Goal: Communication & Community: Answer question/provide support

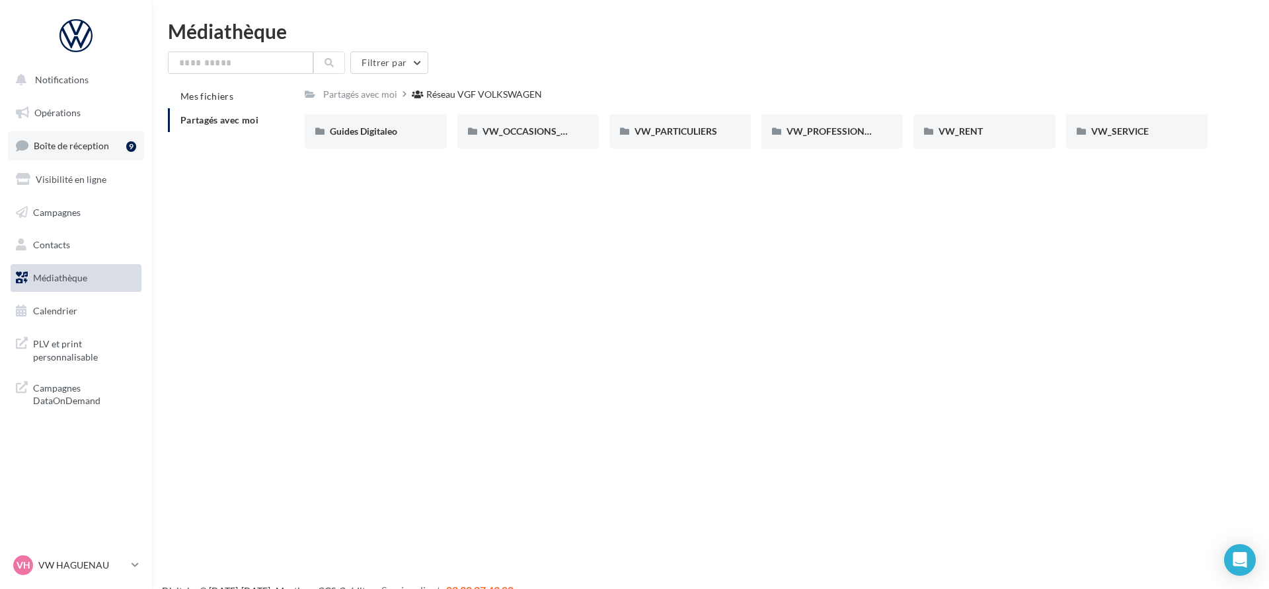
click at [116, 143] on link "Boîte de réception 9" at bounding box center [76, 146] width 136 height 28
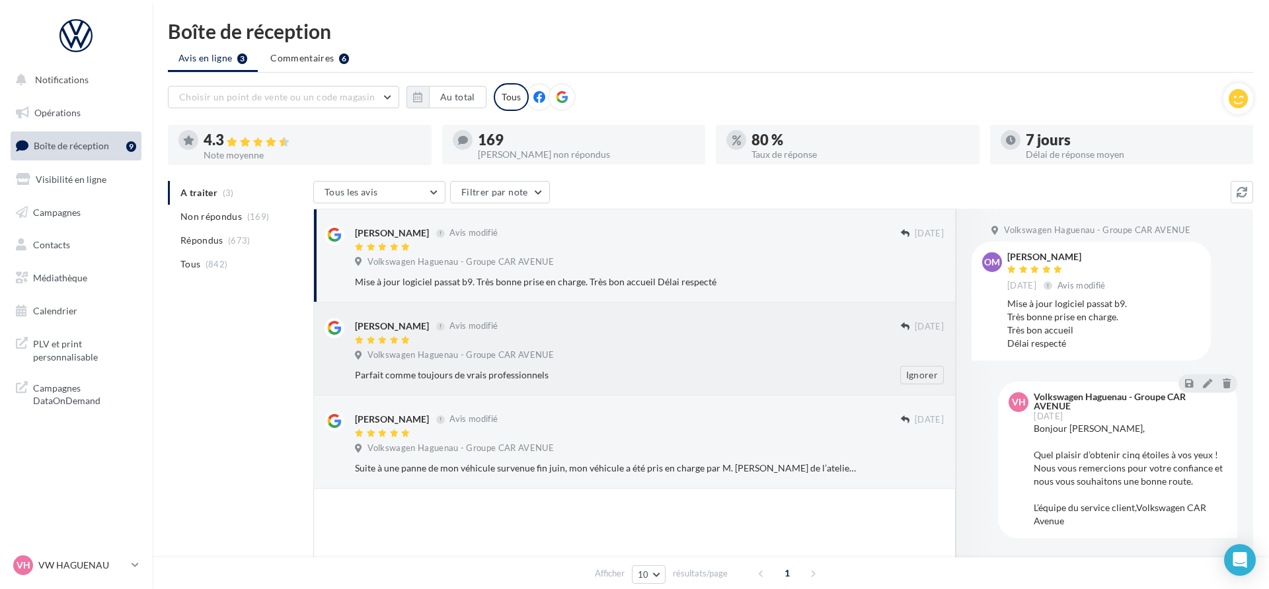
click at [661, 326] on div "[PERSON_NAME] Avis modifié" at bounding box center [628, 326] width 546 height 14
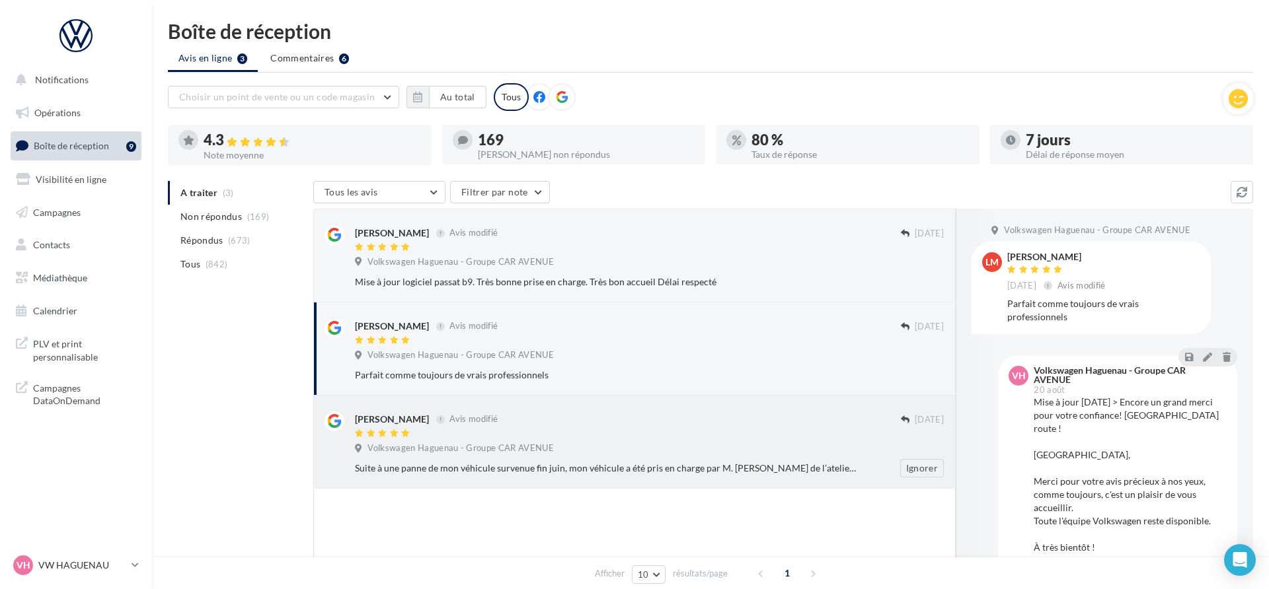
click at [680, 455] on div "Volkswagen Haguenau - Groupe CAR AVENUE" at bounding box center [649, 450] width 589 height 15
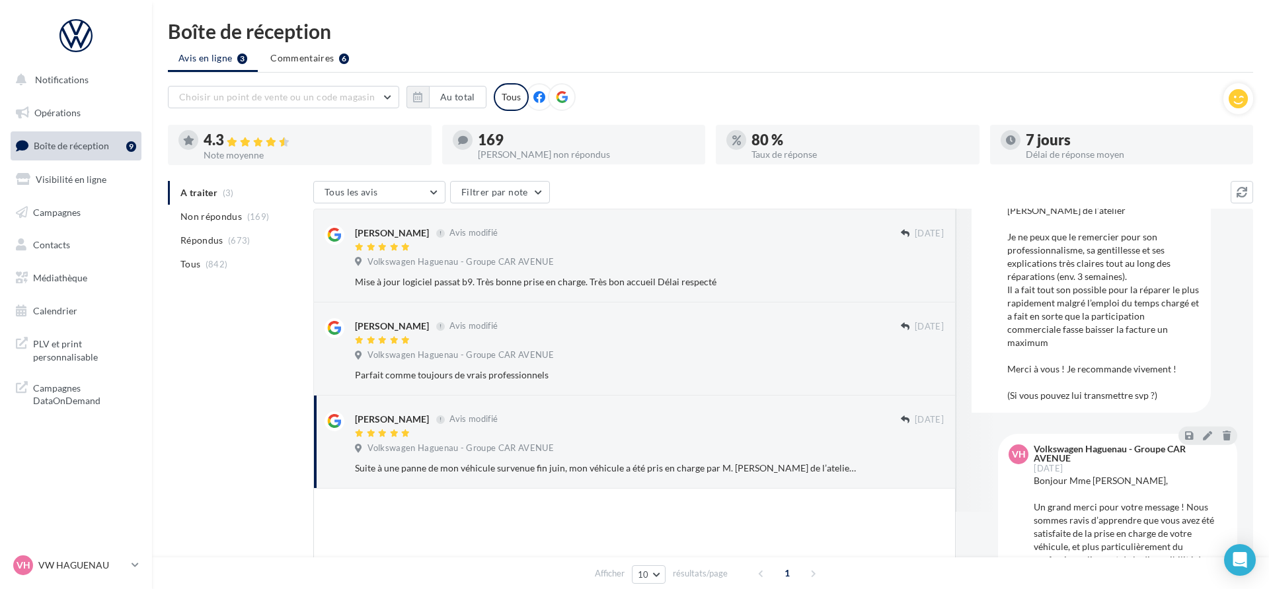
scroll to position [186, 0]
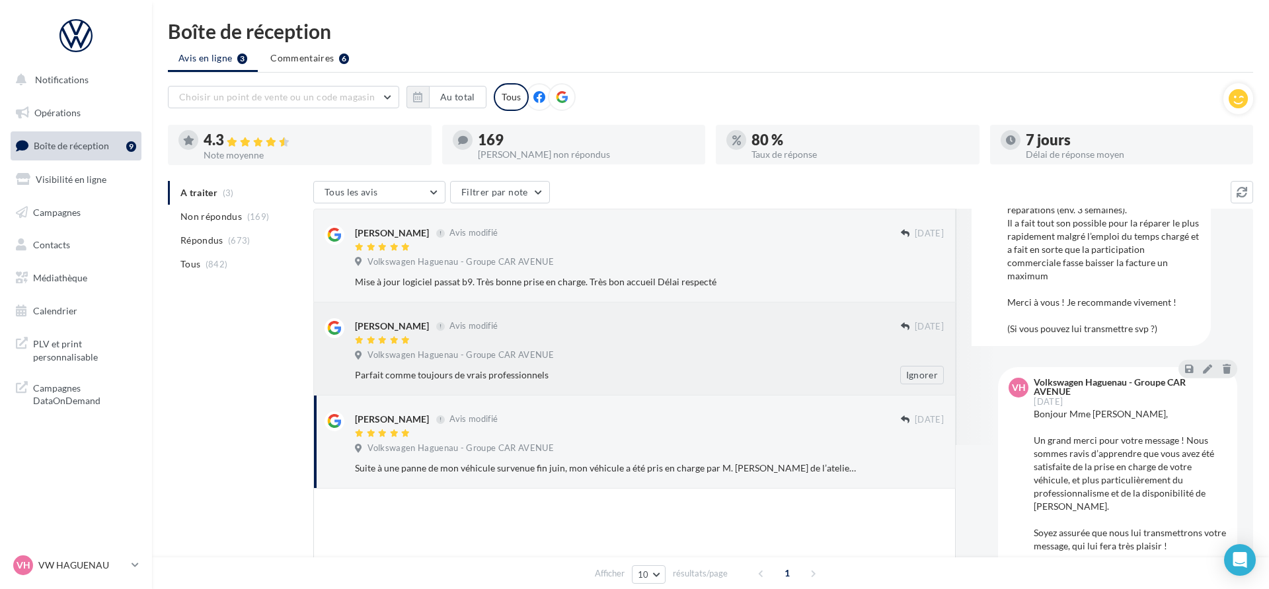
click at [520, 308] on div "[PERSON_NAME] Avis modifié [DATE] Volkswagen Haguenau - Groupe CAR AVENUE Parfa…" at bounding box center [634, 349] width 642 height 93
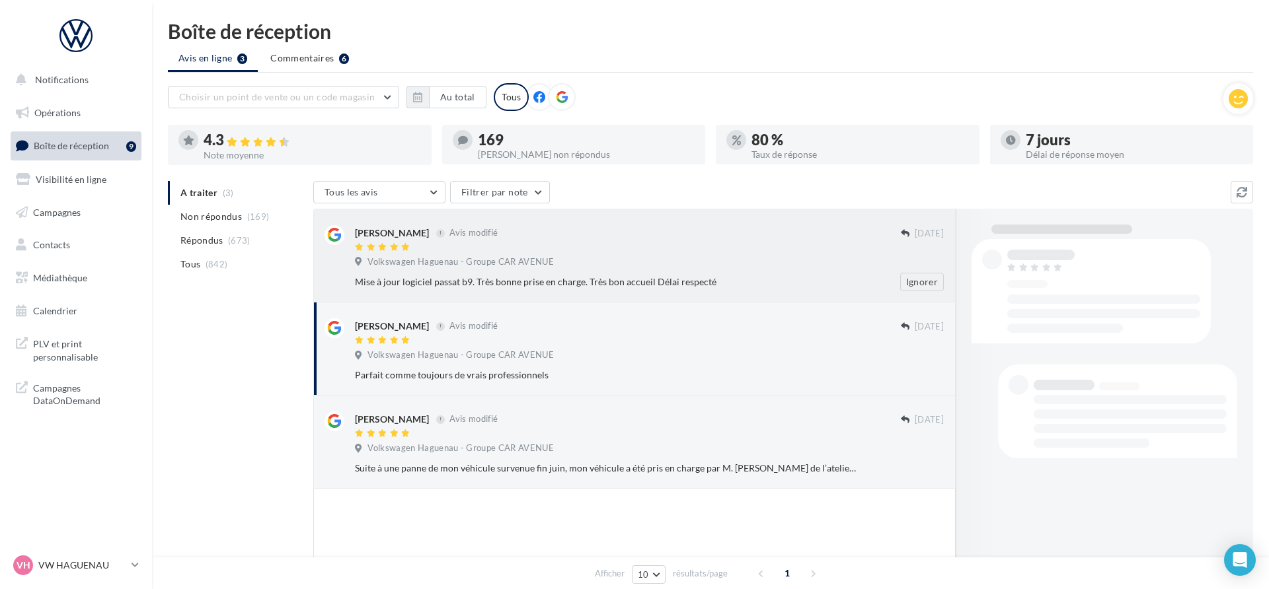
click at [515, 265] on span "Volkswagen Haguenau - Groupe CAR AVENUE" at bounding box center [460, 262] width 186 height 12
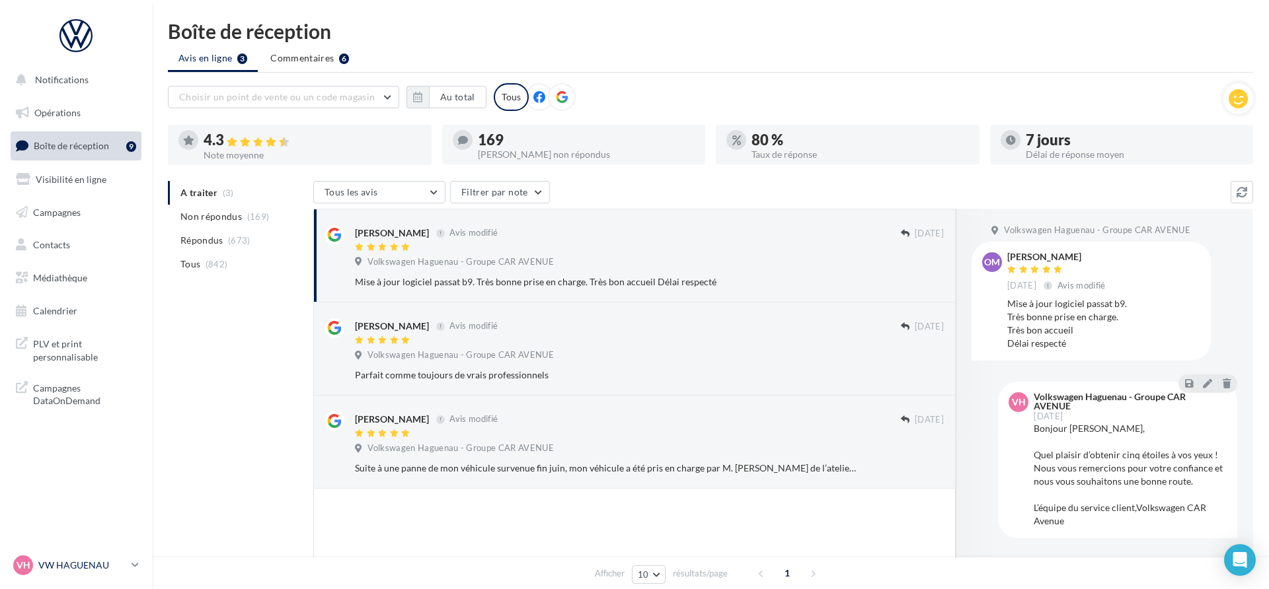
click at [116, 560] on p "VW HAGUENAU" at bounding box center [82, 565] width 88 height 13
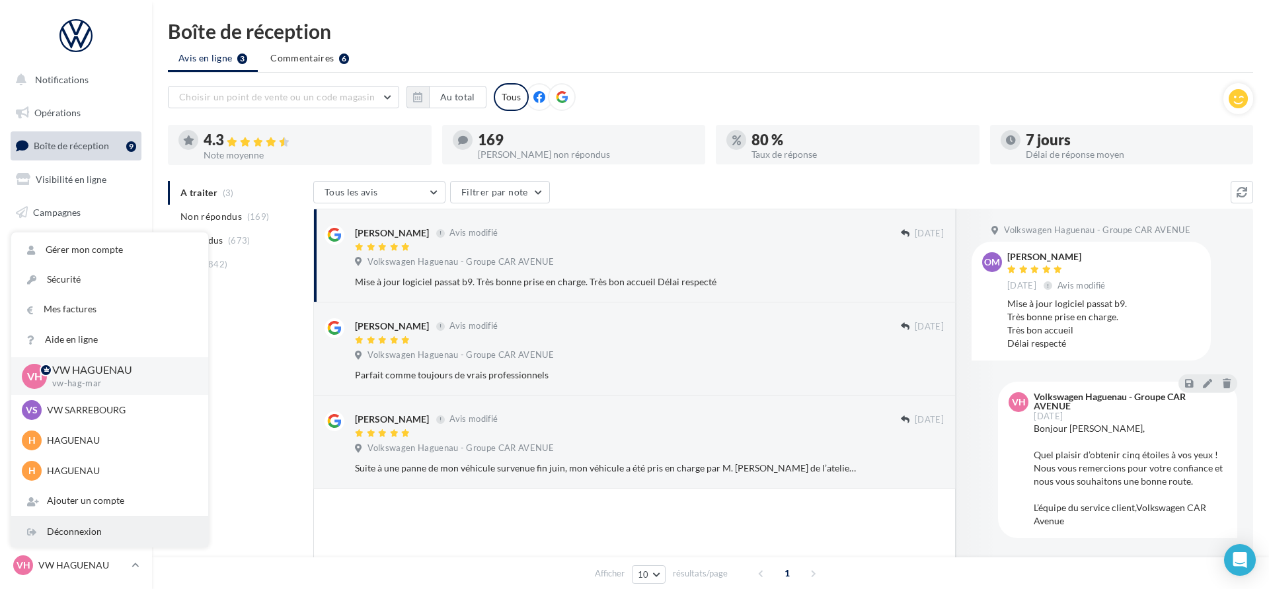
click at [119, 538] on div "Déconnexion" at bounding box center [109, 532] width 197 height 30
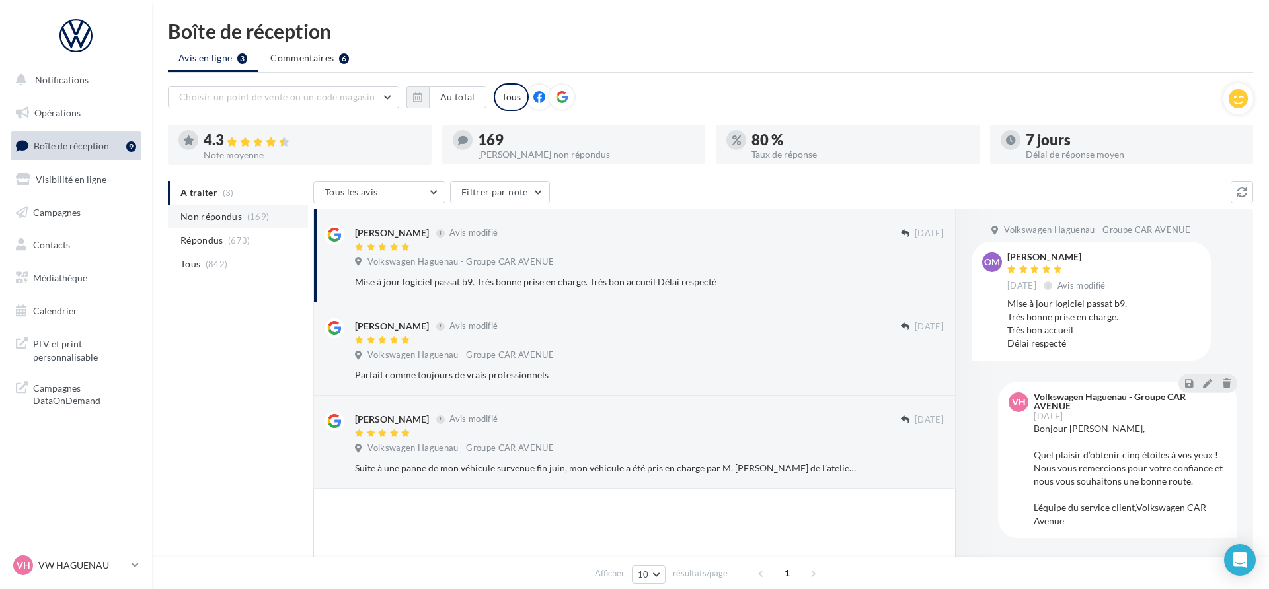
click at [277, 221] on li "Non répondus (169)" at bounding box center [238, 217] width 140 height 24
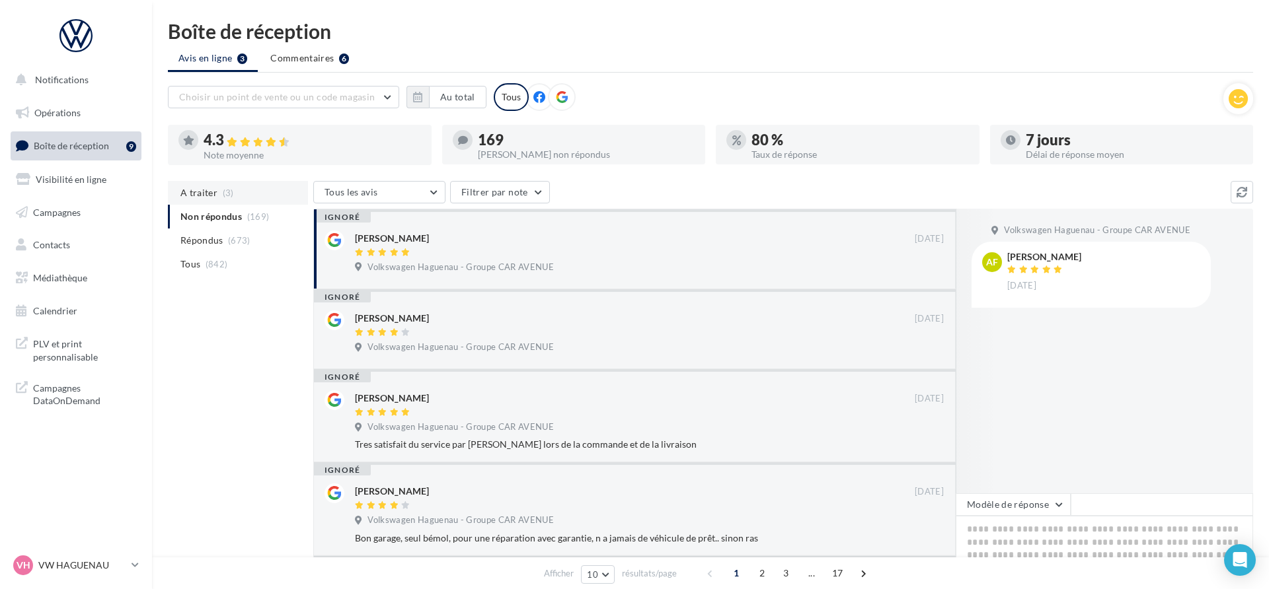
click at [242, 200] on li "A traiter (3)" at bounding box center [238, 193] width 140 height 24
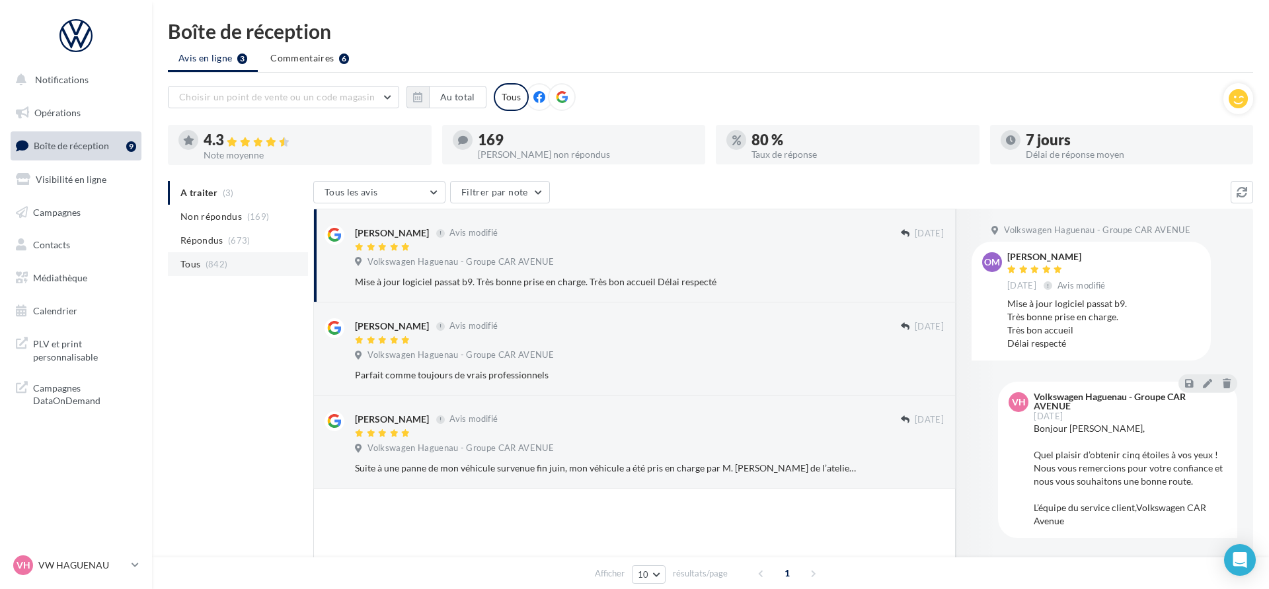
click at [255, 268] on li "Tous (842)" at bounding box center [238, 264] width 140 height 24
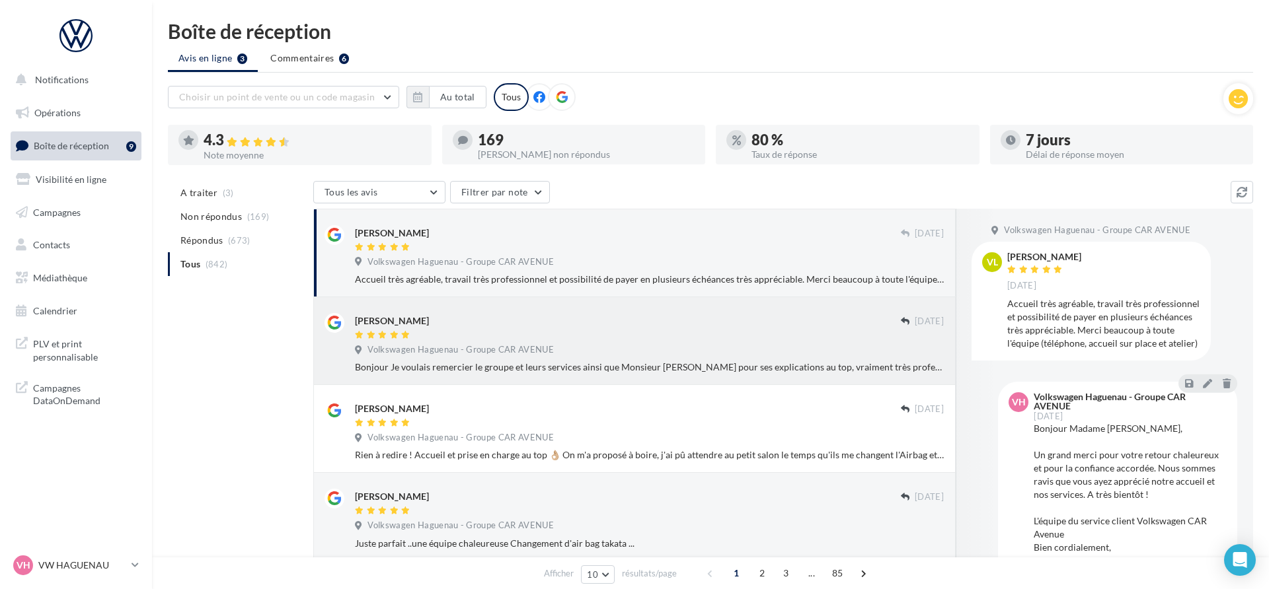
click at [537, 337] on div at bounding box center [628, 335] width 546 height 11
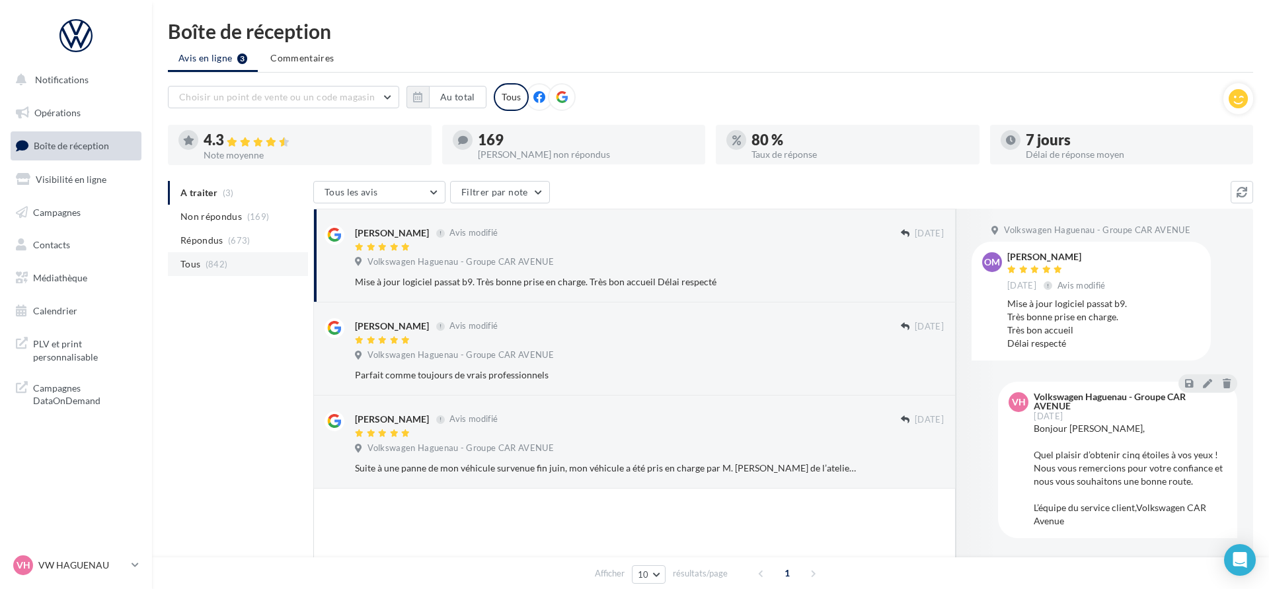
click at [241, 267] on li "Tous (842)" at bounding box center [238, 264] width 140 height 24
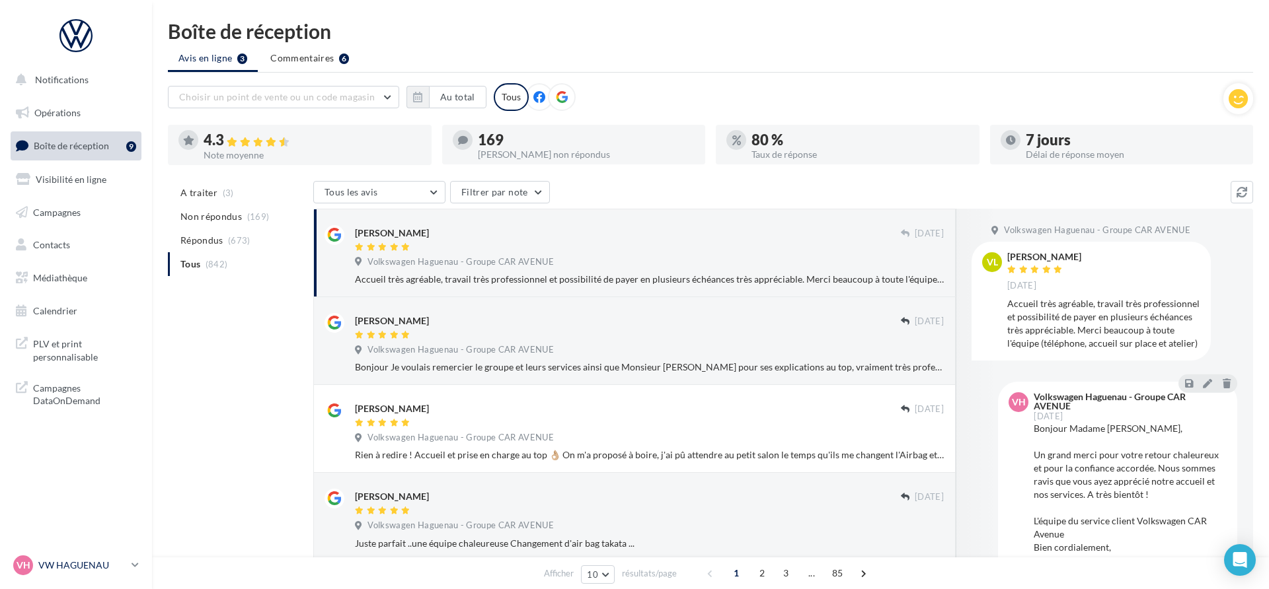
click at [107, 556] on div "VH VW HAGUENAU vw-hag-mar" at bounding box center [69, 566] width 113 height 20
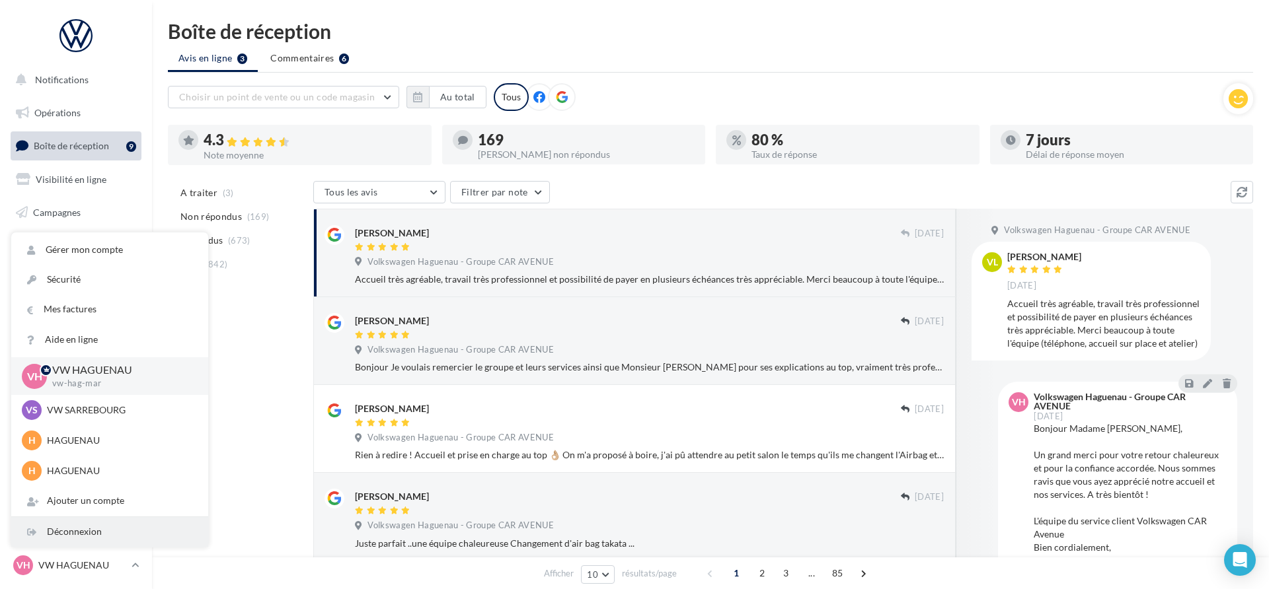
click at [106, 533] on div "Déconnexion" at bounding box center [109, 532] width 197 height 30
